Goal: Check status: Check status

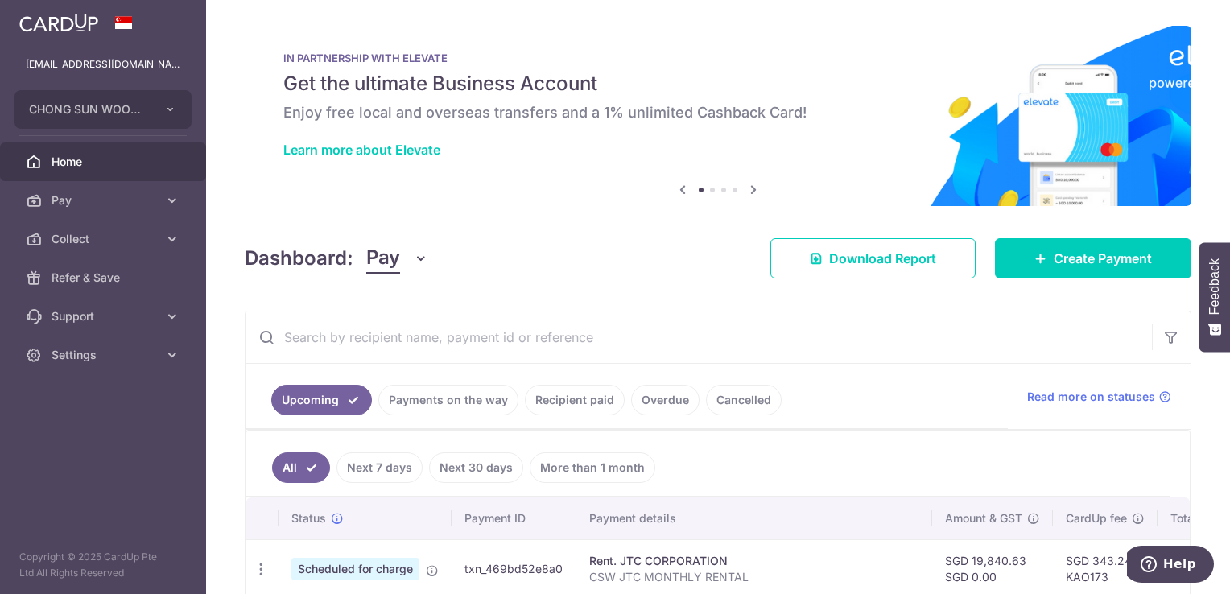
scroll to position [242, 0]
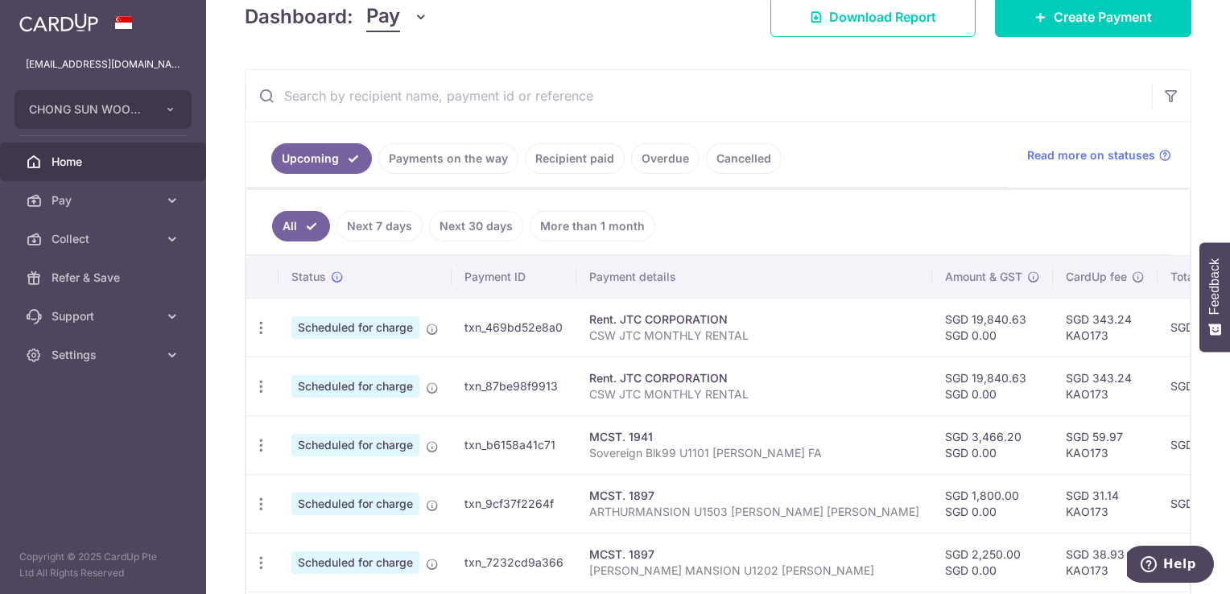
click at [567, 157] on link "Recipient paid" at bounding box center [575, 158] width 100 height 31
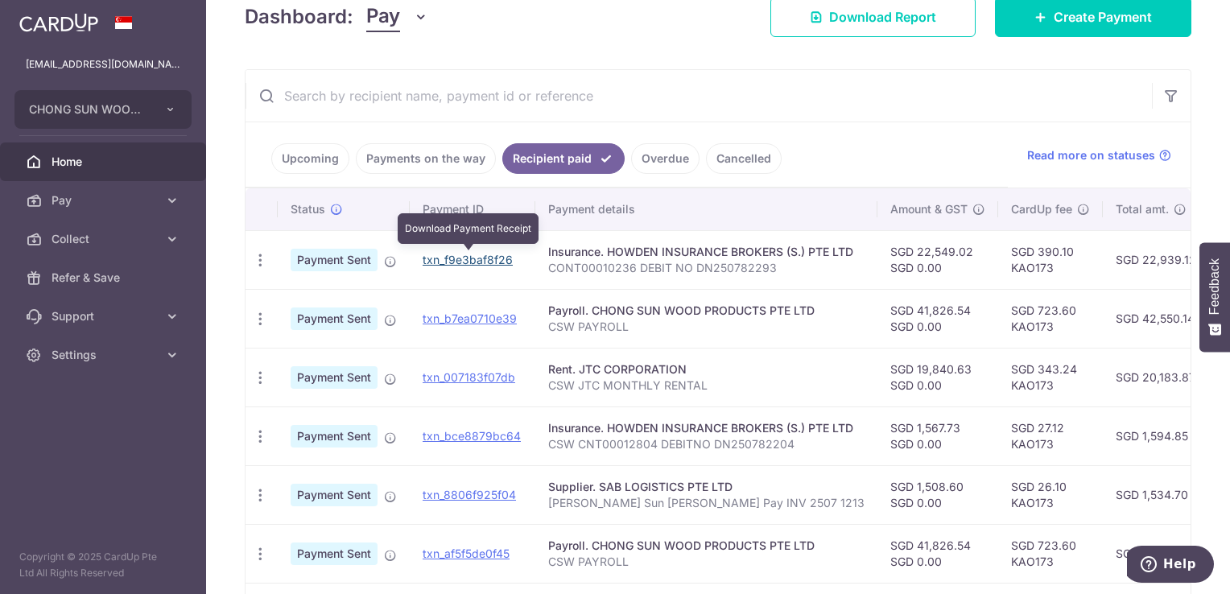
click at [471, 253] on link "txn_f9e3baf8f26" at bounding box center [468, 260] width 90 height 14
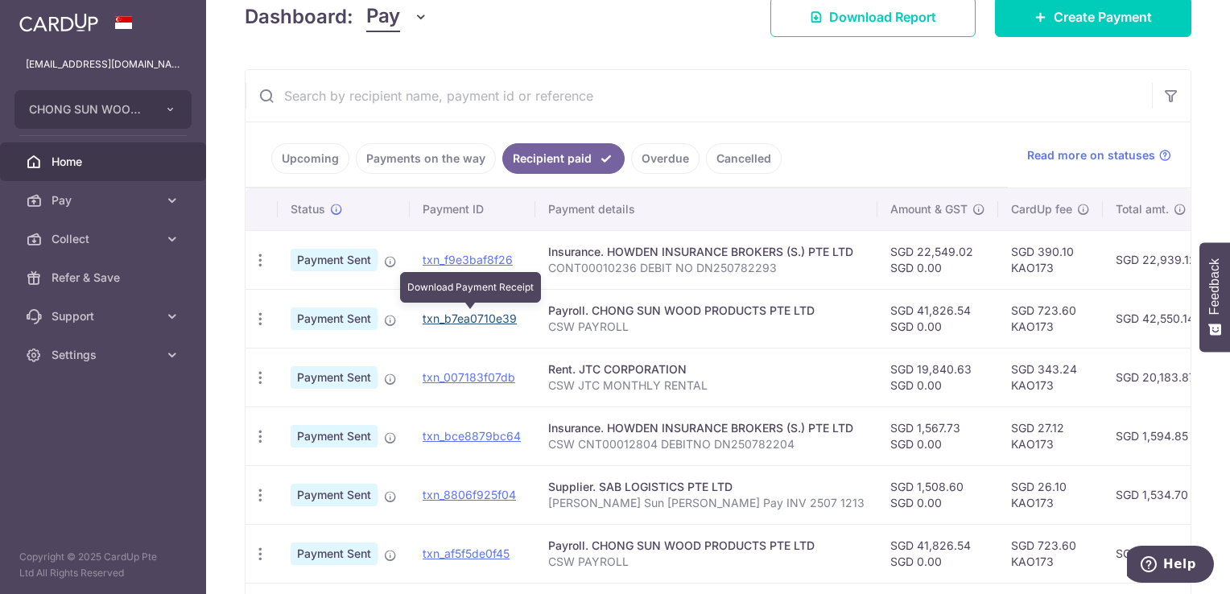
drag, startPoint x: 489, startPoint y: 320, endPoint x: 680, endPoint y: 66, distance: 317.9
click at [489, 320] on link "txn_b7ea0710e39" at bounding box center [470, 319] width 94 height 14
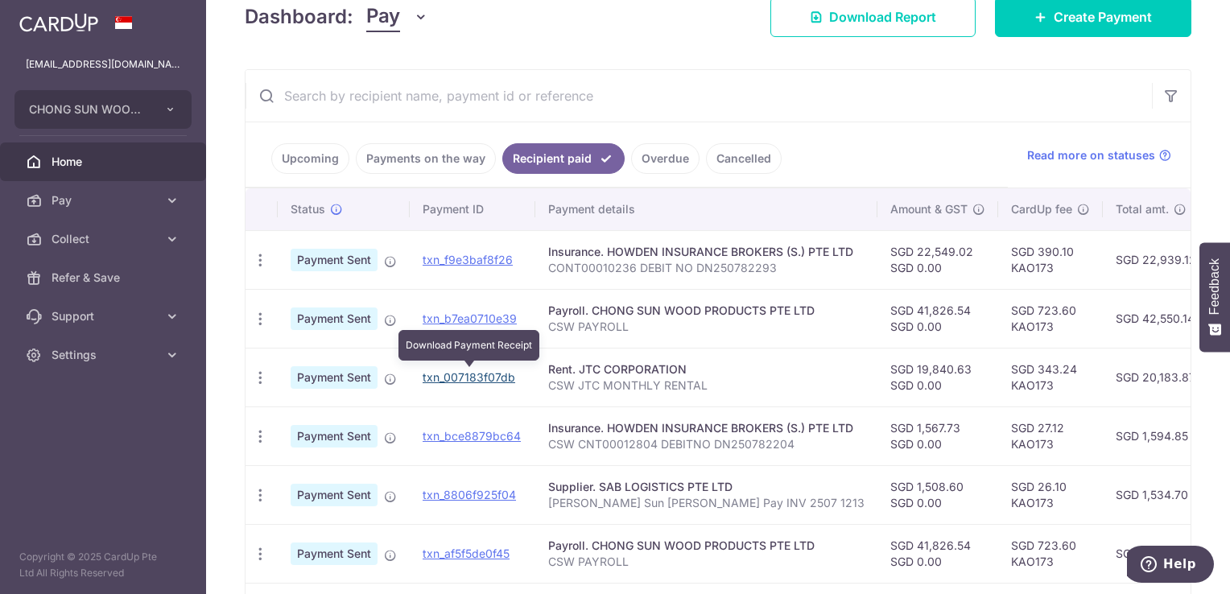
drag, startPoint x: 474, startPoint y: 369, endPoint x: 685, endPoint y: 65, distance: 369.7
click at [474, 370] on link "txn_007183f07db" at bounding box center [469, 377] width 93 height 14
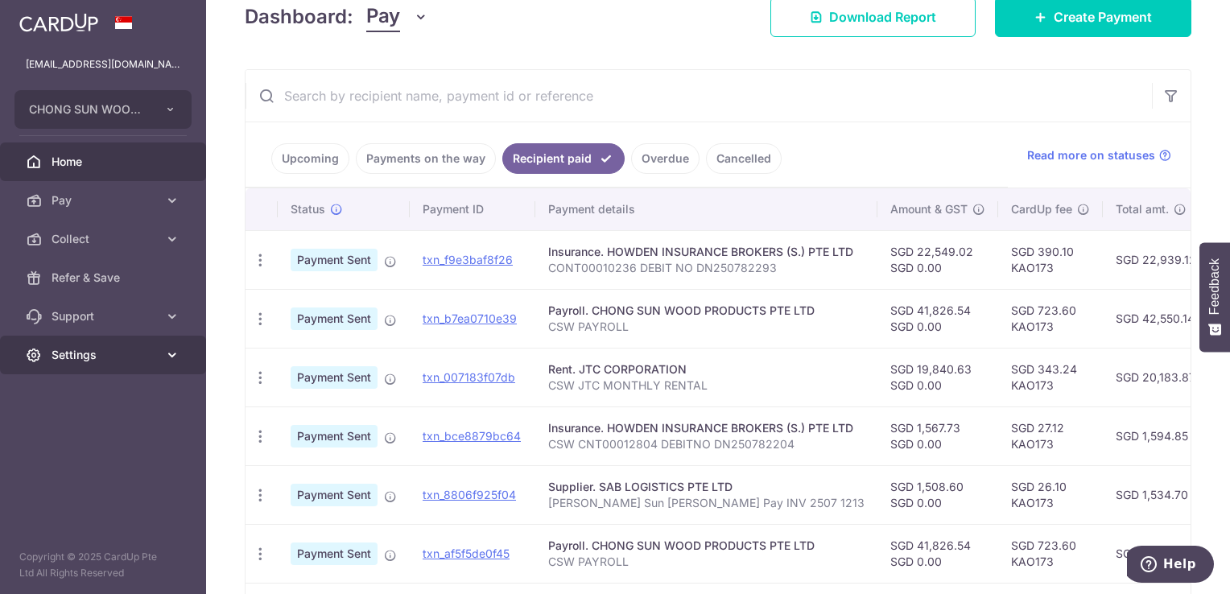
click at [90, 362] on span "Settings" at bounding box center [105, 355] width 106 height 16
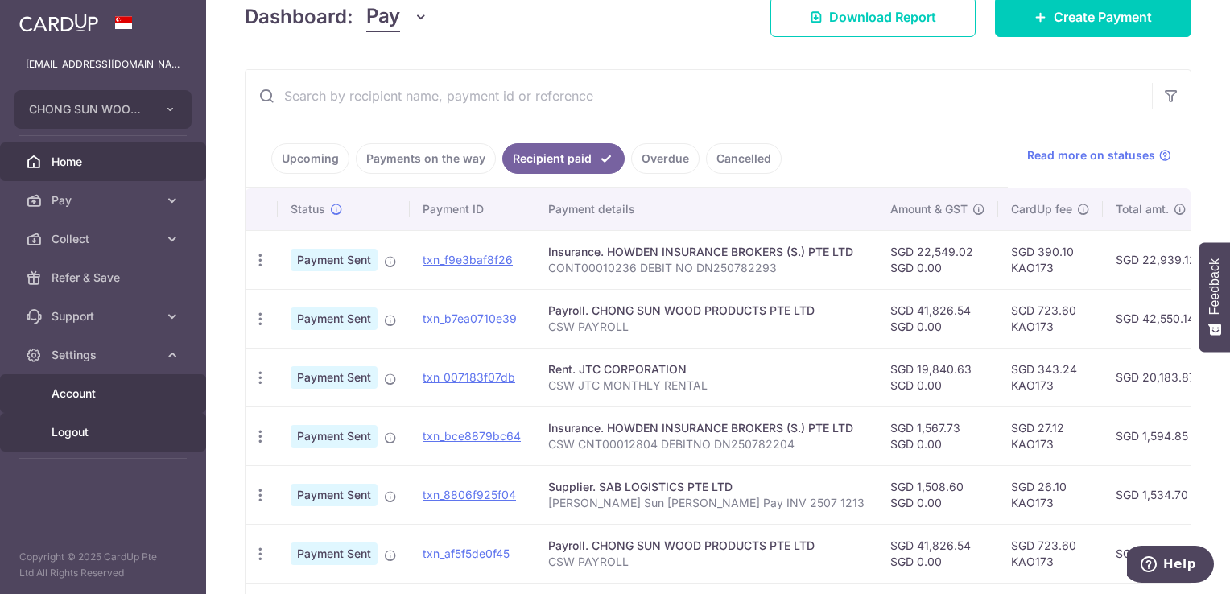
drag, startPoint x: 84, startPoint y: 427, endPoint x: 158, endPoint y: 403, distance: 77.9
click at [84, 427] on span "Logout" at bounding box center [105, 432] width 106 height 16
